Goal: Use online tool/utility

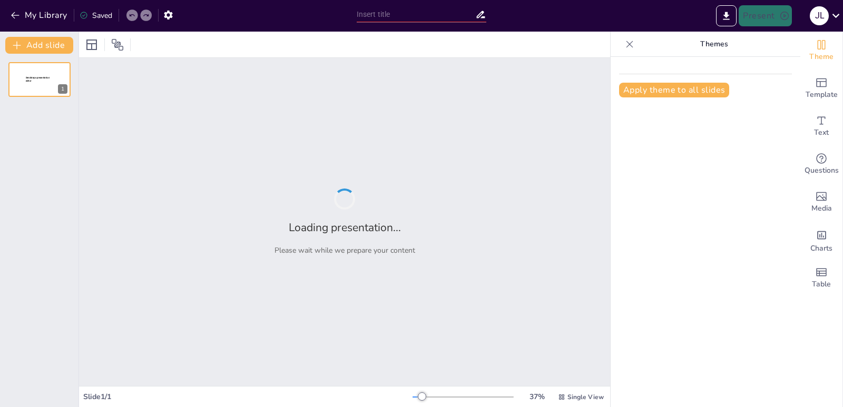
type input "Estrategias para la Redacción de Resultados en Tesis y Artículos Científicos"
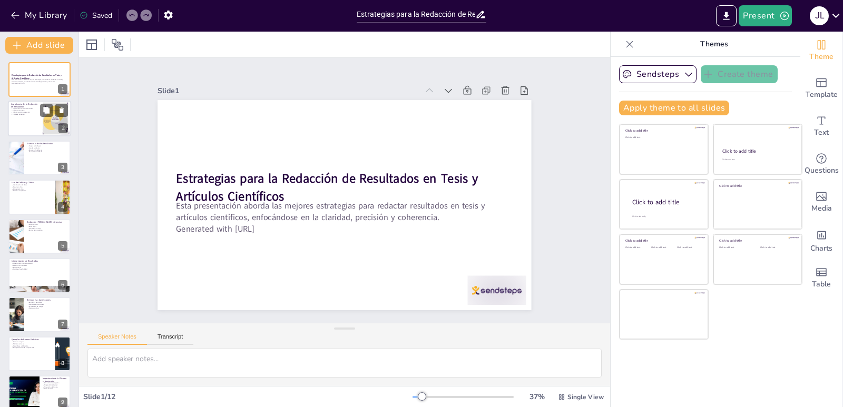
click at [36, 113] on div "Importancia de la comunicación Presentación clara Influencia en la percepción L…" at bounding box center [25, 112] width 28 height 8
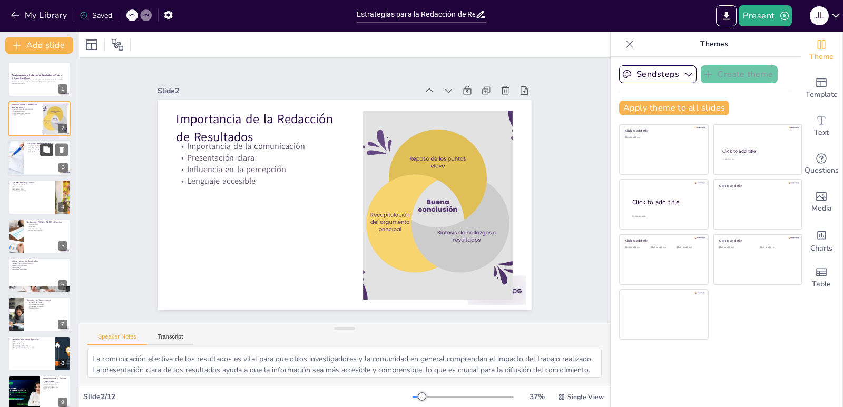
click at [42, 154] on button at bounding box center [46, 149] width 13 height 13
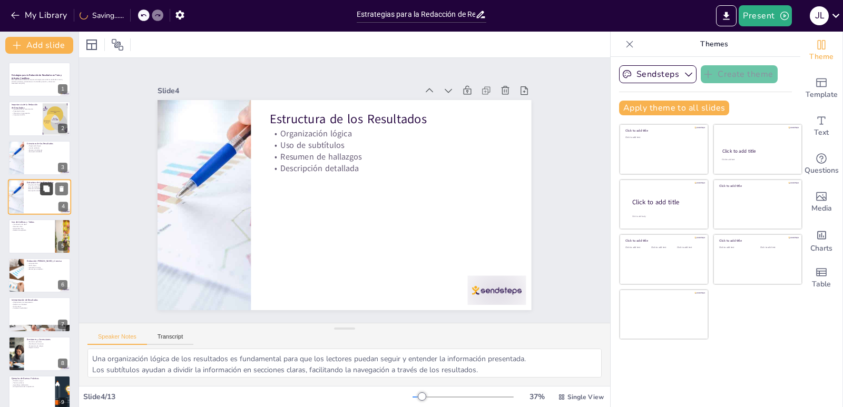
click at [42, 194] on button at bounding box center [46, 189] width 13 height 13
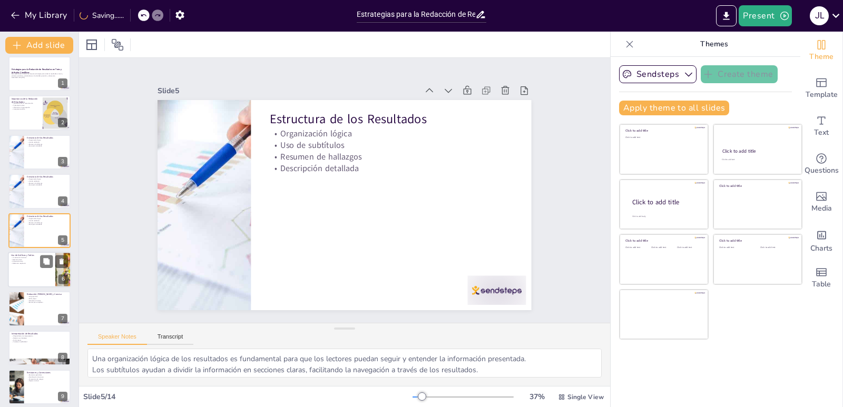
click at [34, 259] on p "Resumen claro" at bounding box center [31, 260] width 41 height 2
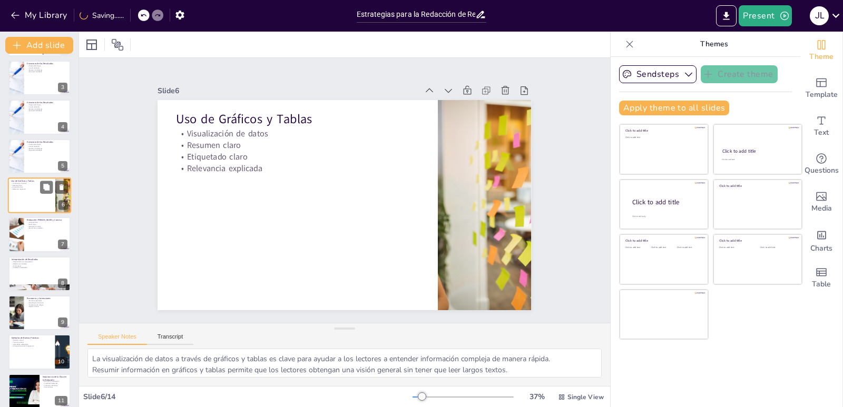
scroll to position [151, 0]
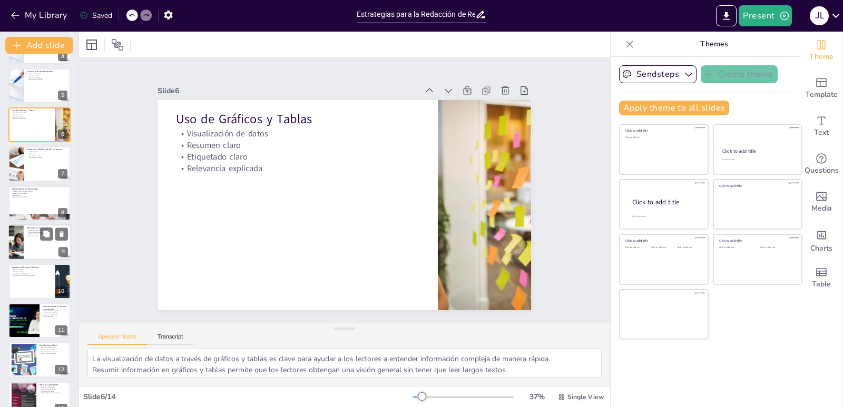
click at [40, 256] on div at bounding box center [39, 242] width 63 height 36
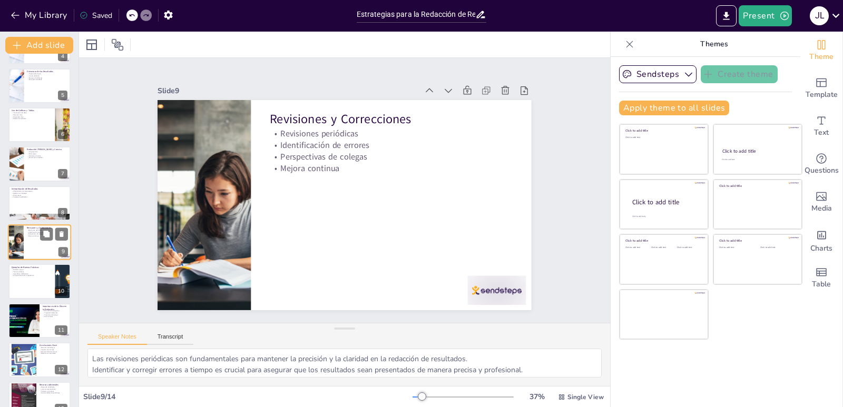
scroll to position [163, 0]
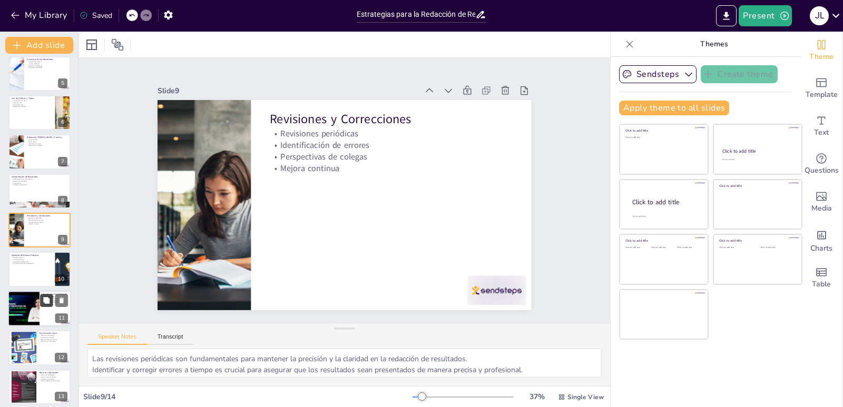
click at [44, 306] on button at bounding box center [46, 300] width 13 height 13
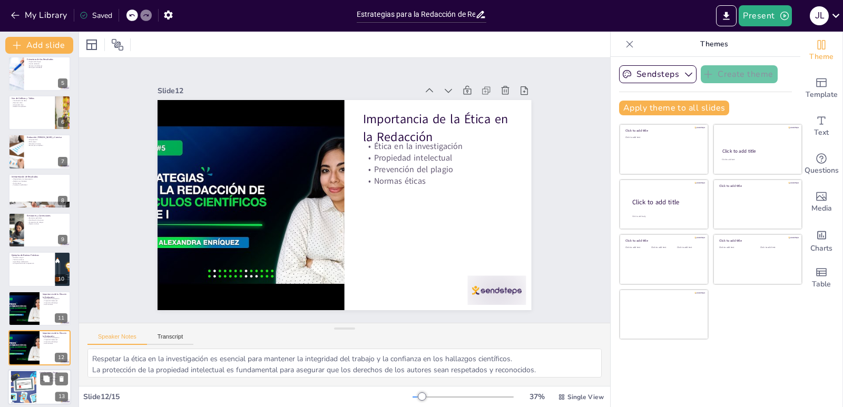
scroll to position [247, 0]
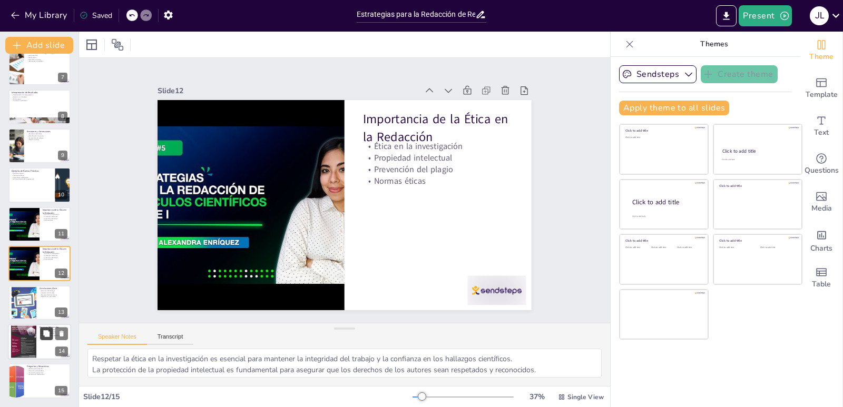
click at [44, 333] on icon at bounding box center [46, 333] width 6 height 6
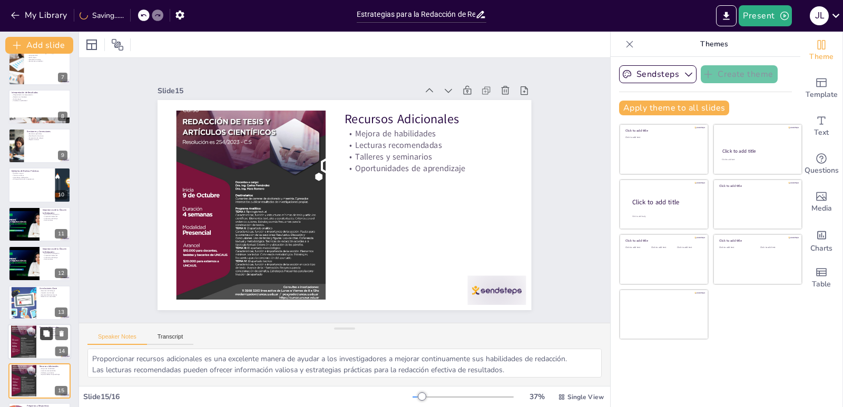
scroll to position [286, 0]
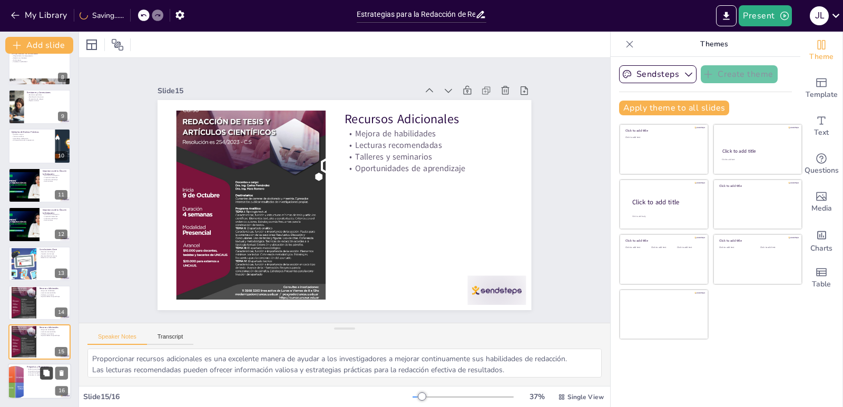
click at [47, 375] on icon at bounding box center [46, 373] width 6 height 6
type textarea "Crear un espacio para preguntas permite a los participantes aclarar dudas y pro…"
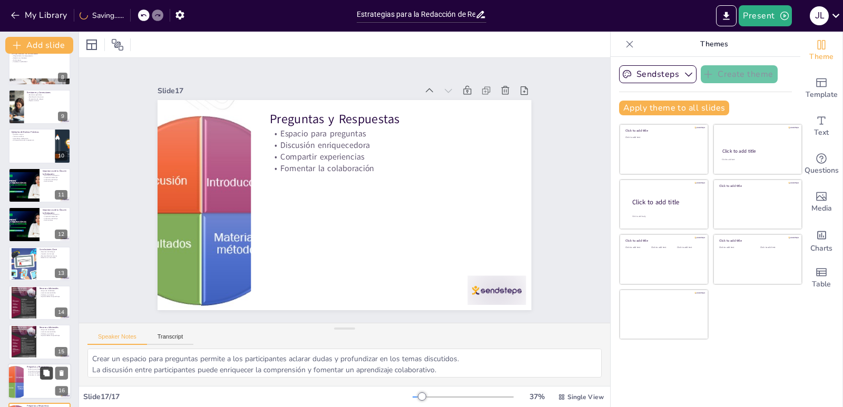
scroll to position [325, 0]
